Goal: Task Accomplishment & Management: Use online tool/utility

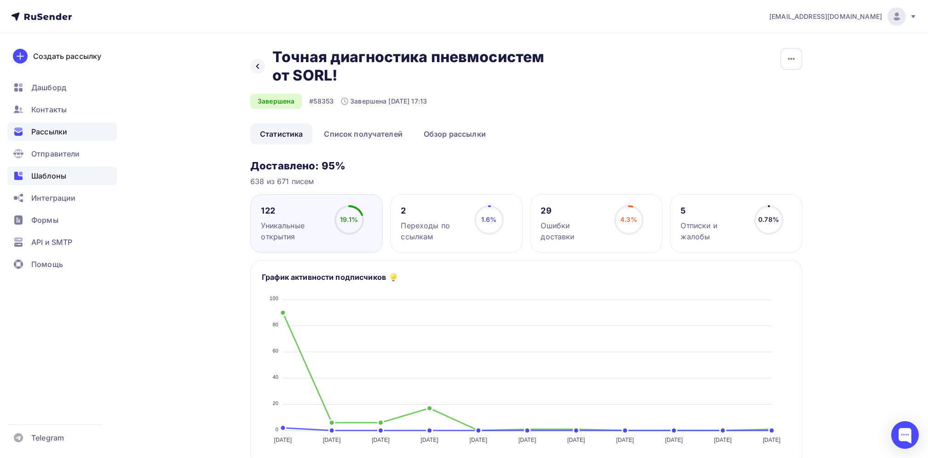
click at [54, 171] on span "Шаблоны" at bounding box center [48, 175] width 35 height 11
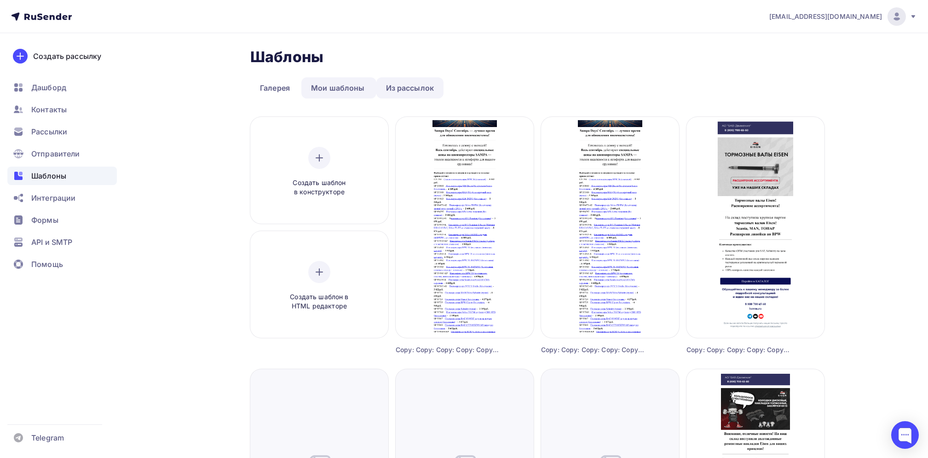
click at [418, 86] on link "Из рассылок" at bounding box center [410, 87] width 68 height 21
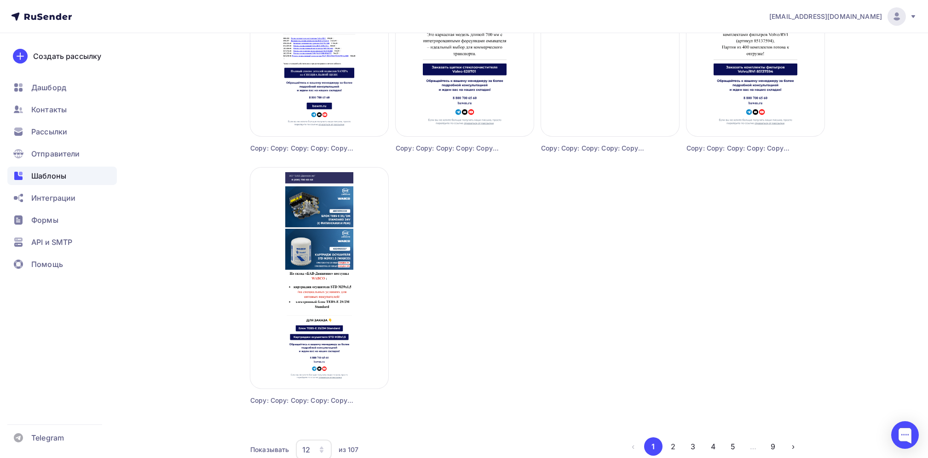
scroll to position [756, 0]
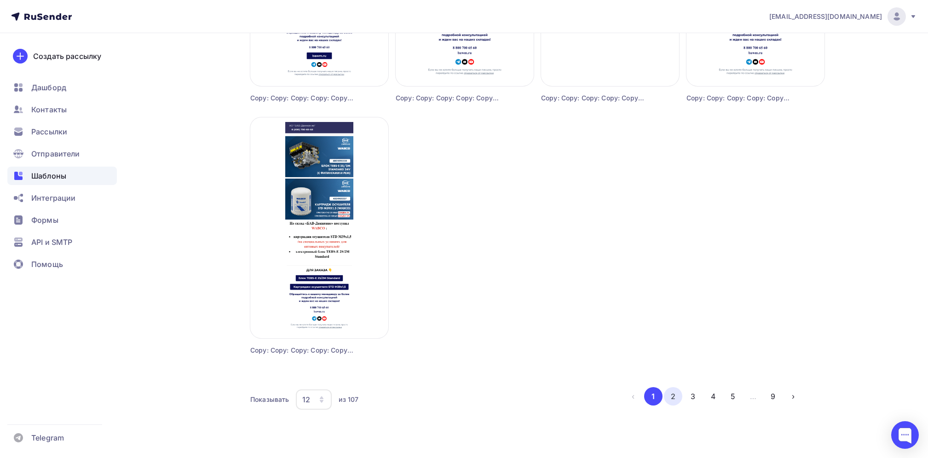
click at [672, 394] on button "2" at bounding box center [673, 396] width 18 height 18
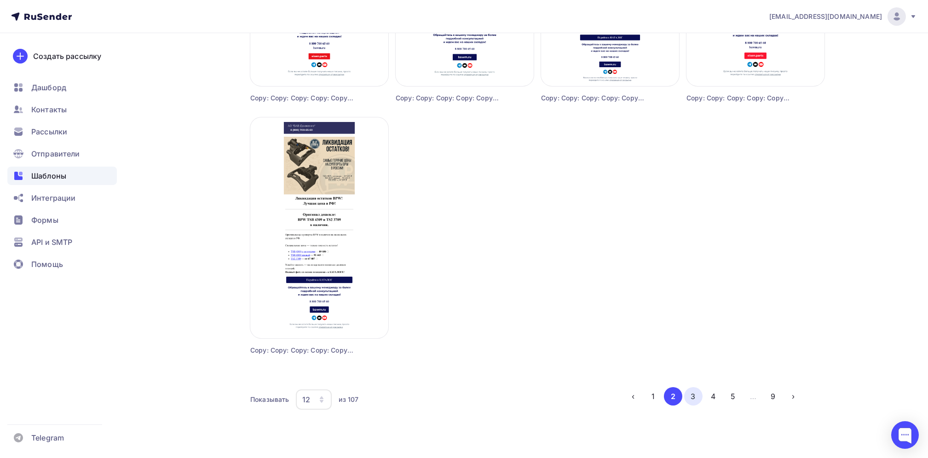
click at [696, 396] on button "3" at bounding box center [693, 396] width 18 height 18
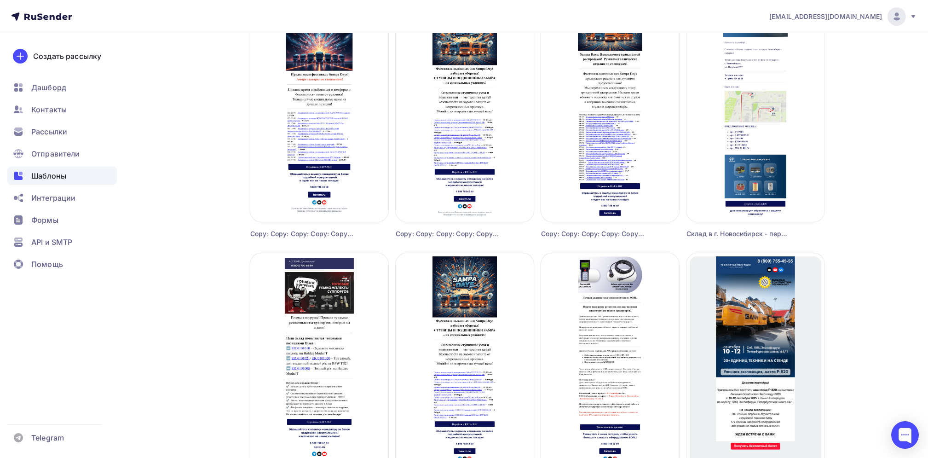
scroll to position [490, 0]
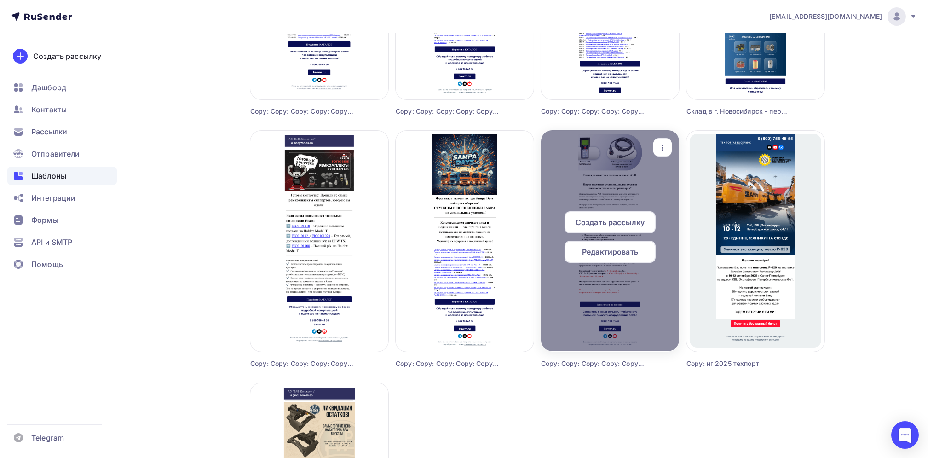
click at [636, 204] on div at bounding box center [610, 240] width 138 height 221
click at [627, 253] on span "Редактировать" at bounding box center [610, 251] width 56 height 11
